Goal: Task Accomplishment & Management: Manage account settings

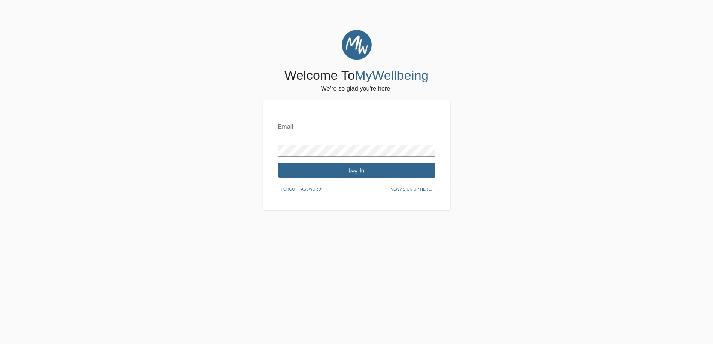
drag, startPoint x: 0, startPoint y: 0, endPoint x: 342, endPoint y: 126, distance: 364.2
click at [342, 126] on input "text" at bounding box center [356, 127] width 157 height 12
paste input "[EMAIL_ADDRESS][DOMAIN_NAME]"
type input "[EMAIL_ADDRESS][DOMAIN_NAME]"
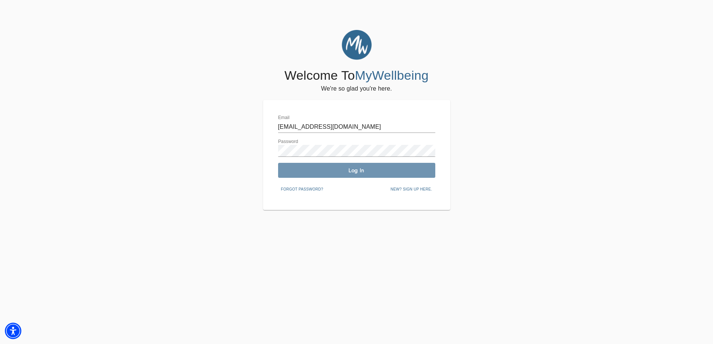
click at [356, 171] on span "Log In" at bounding box center [356, 170] width 151 height 7
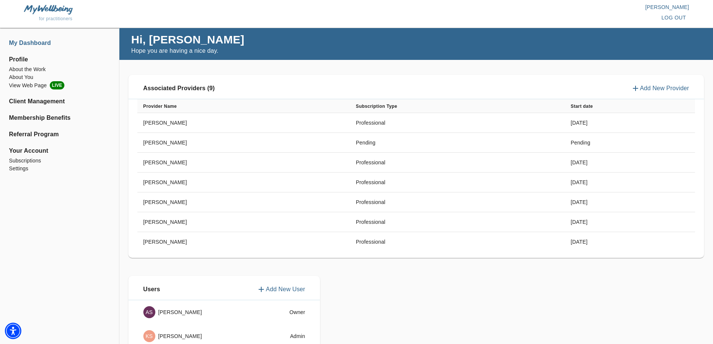
click at [29, 40] on li "My Dashboard" at bounding box center [59, 43] width 101 height 9
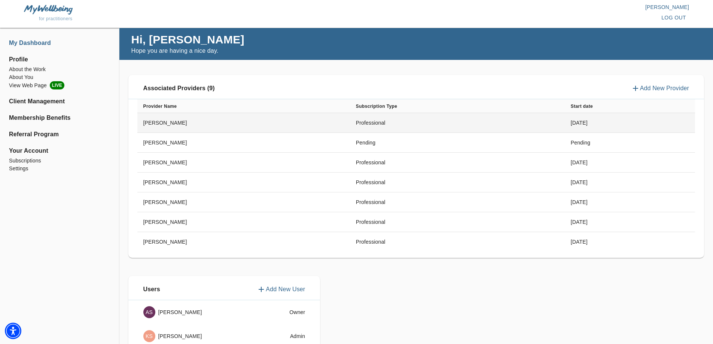
click at [164, 121] on td "[PERSON_NAME]" at bounding box center [243, 123] width 213 height 20
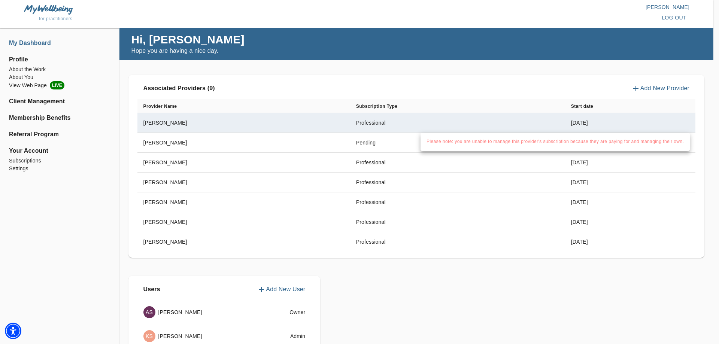
click at [23, 98] on div at bounding box center [359, 172] width 719 height 344
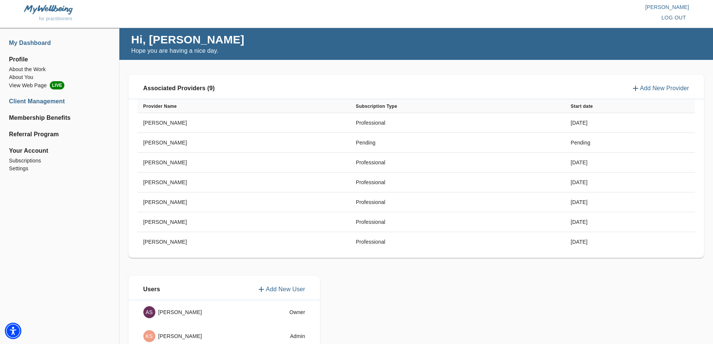
click at [20, 101] on li "Client Management" at bounding box center [59, 101] width 101 height 9
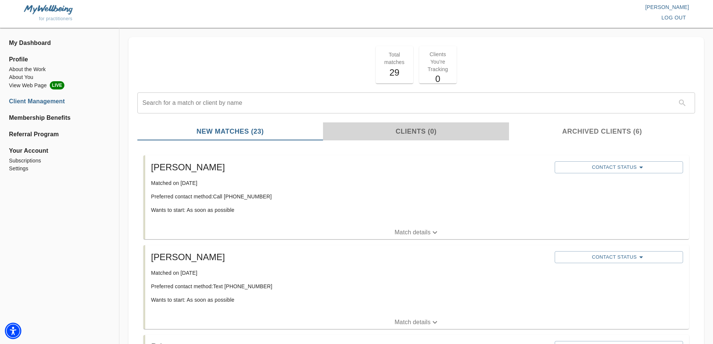
click at [417, 133] on span "Clients (0)" at bounding box center [415, 132] width 177 height 10
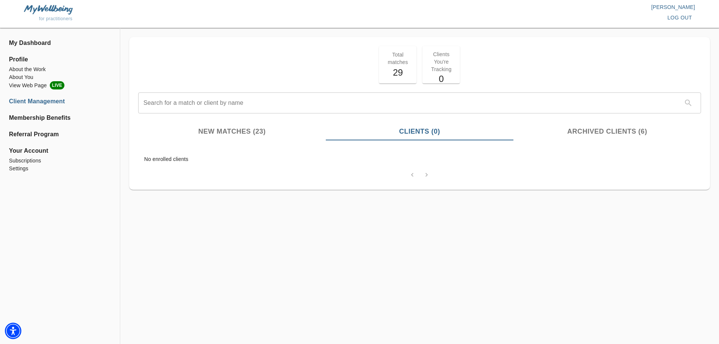
click at [582, 133] on span "Archived Clients (6)" at bounding box center [607, 132] width 179 height 10
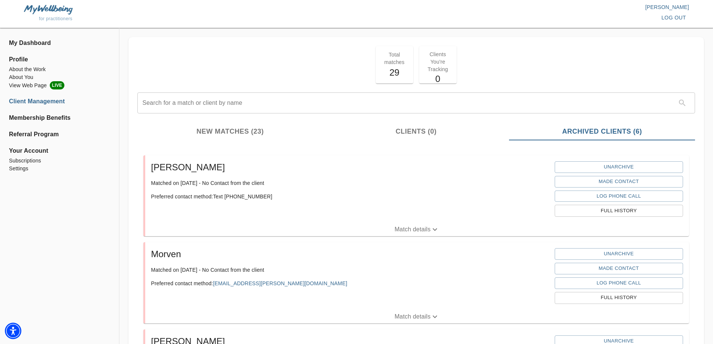
click at [233, 129] on span "New Matches (23)" at bounding box center [230, 132] width 177 height 10
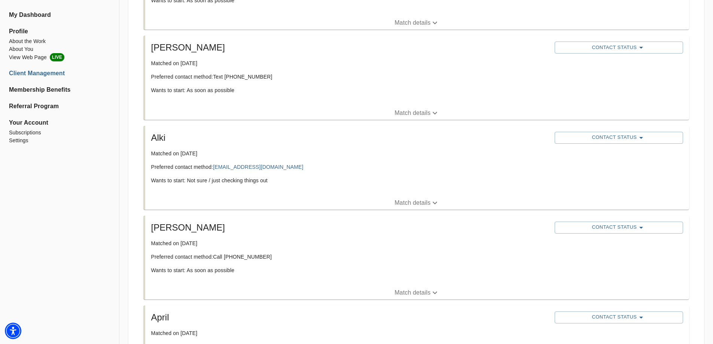
scroll to position [786, 0]
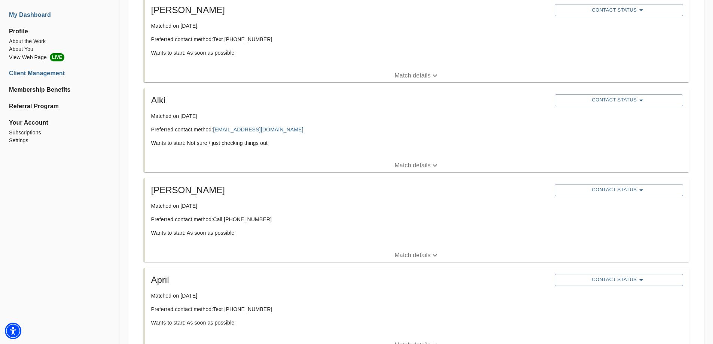
click at [26, 14] on li "My Dashboard" at bounding box center [59, 14] width 101 height 9
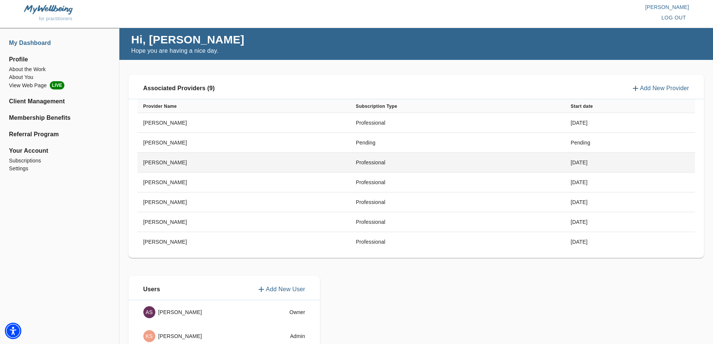
click at [155, 163] on td "[PERSON_NAME]" at bounding box center [243, 163] width 213 height 20
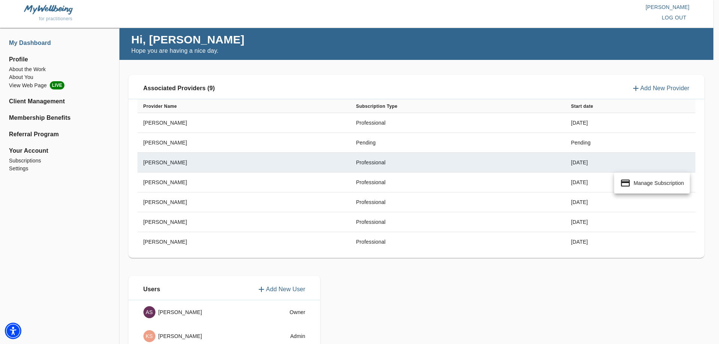
click at [390, 291] on div at bounding box center [359, 172] width 719 height 344
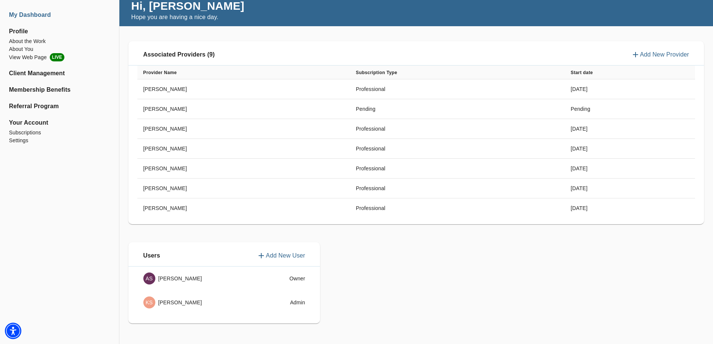
scroll to position [34, 0]
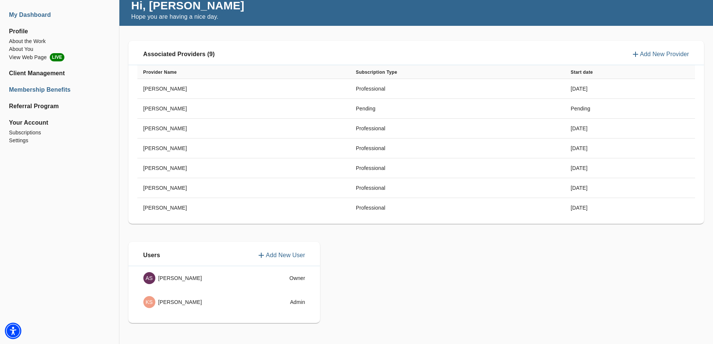
click at [24, 89] on li "Membership Benefits" at bounding box center [59, 89] width 101 height 9
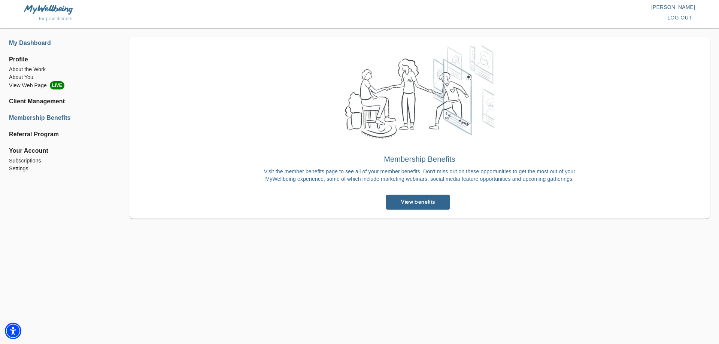
click at [24, 40] on li "My Dashboard" at bounding box center [60, 43] width 102 height 9
